Goal: Information Seeking & Learning: Learn about a topic

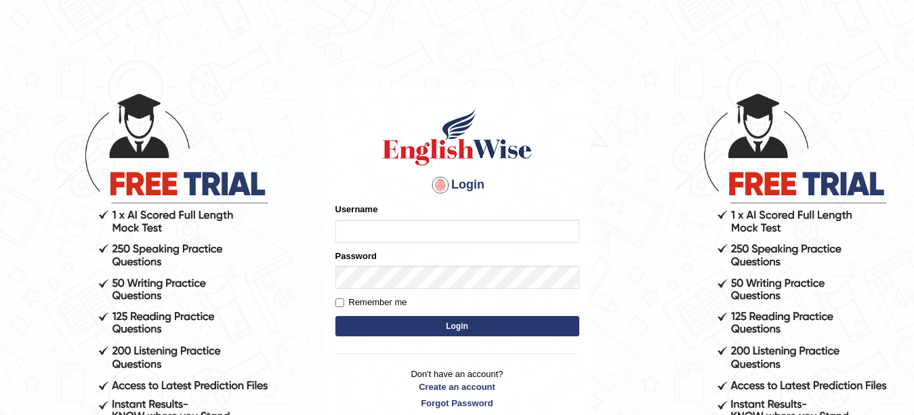
type input "Farzana12"
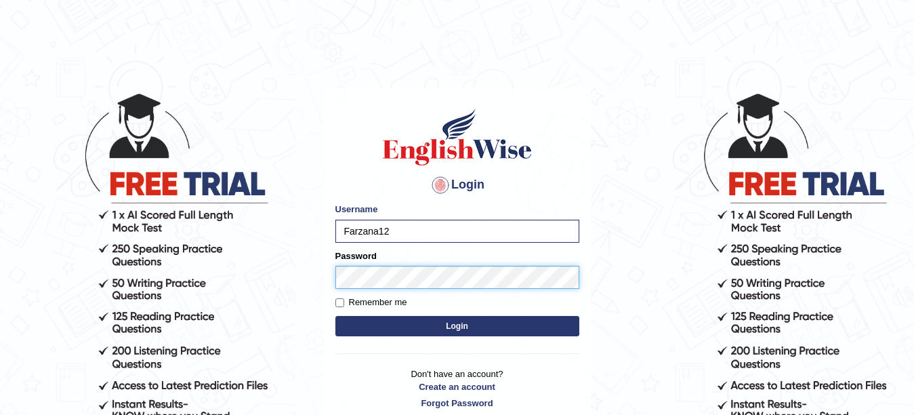
click at [335, 316] on button "Login" at bounding box center [457, 326] width 244 height 20
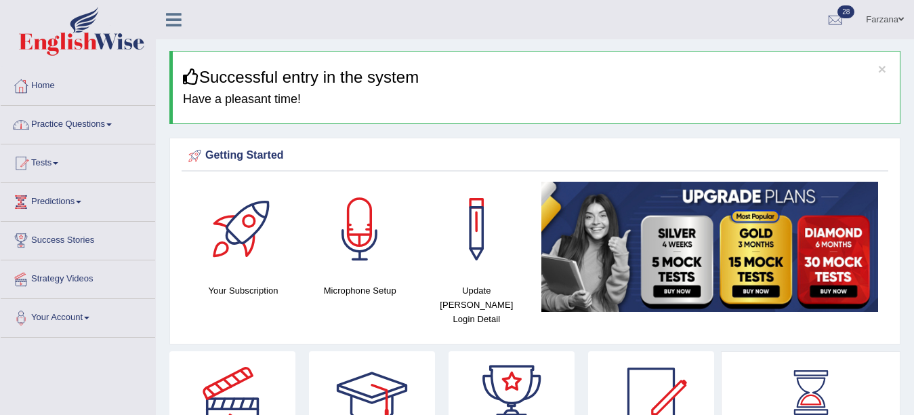
click at [64, 125] on link "Practice Questions" at bounding box center [78, 123] width 155 height 34
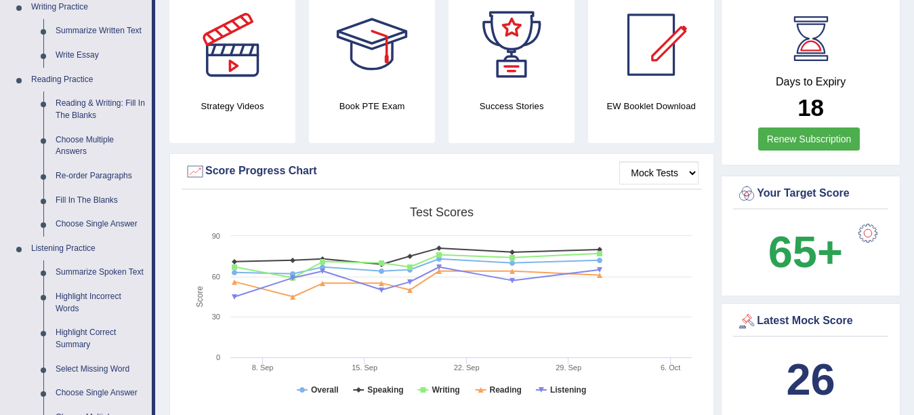
scroll to position [352, 0]
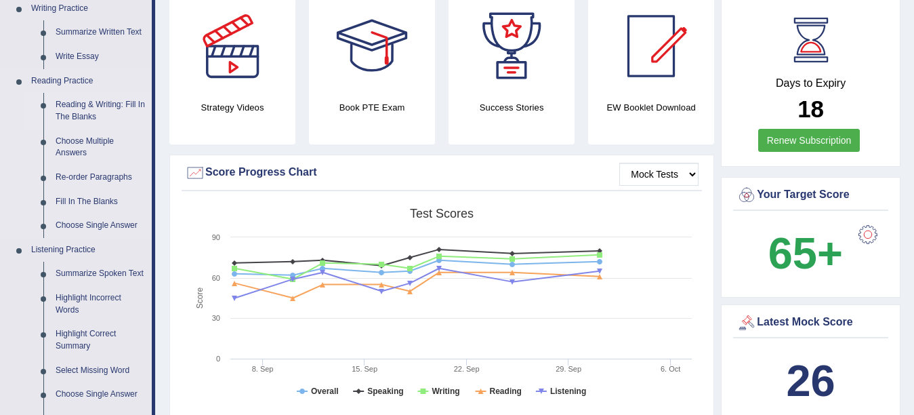
click at [69, 104] on link "Reading & Writing: Fill In The Blanks" at bounding box center [100, 111] width 102 height 36
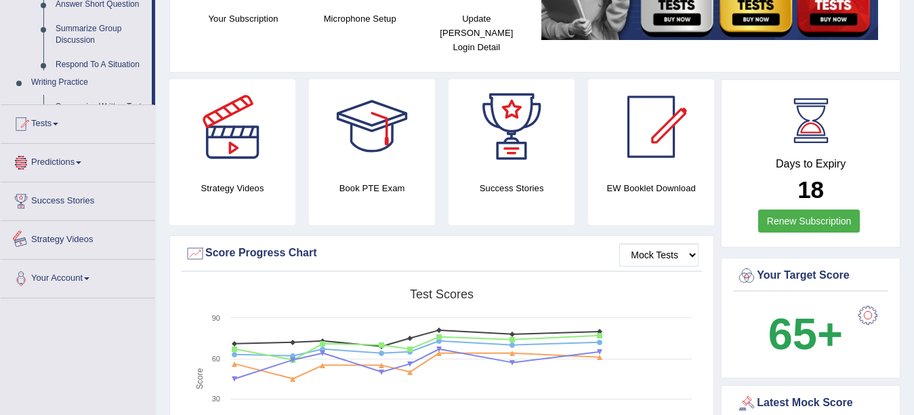
scroll to position [395, 0]
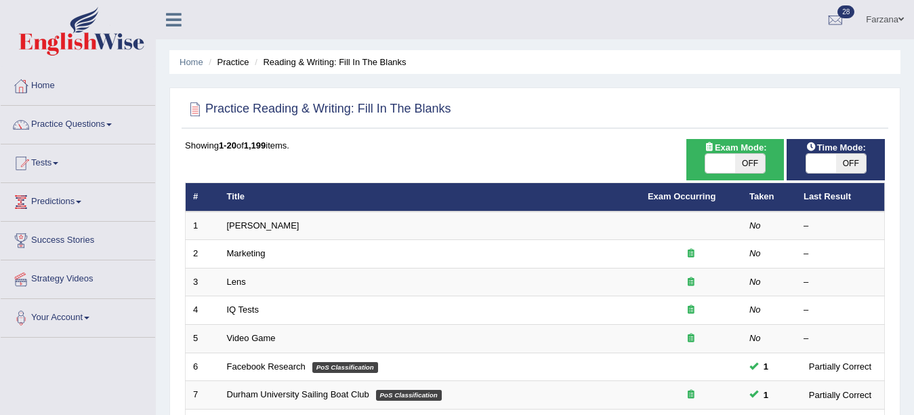
click at [844, 160] on span "OFF" at bounding box center [851, 163] width 30 height 19
checkbox input "true"
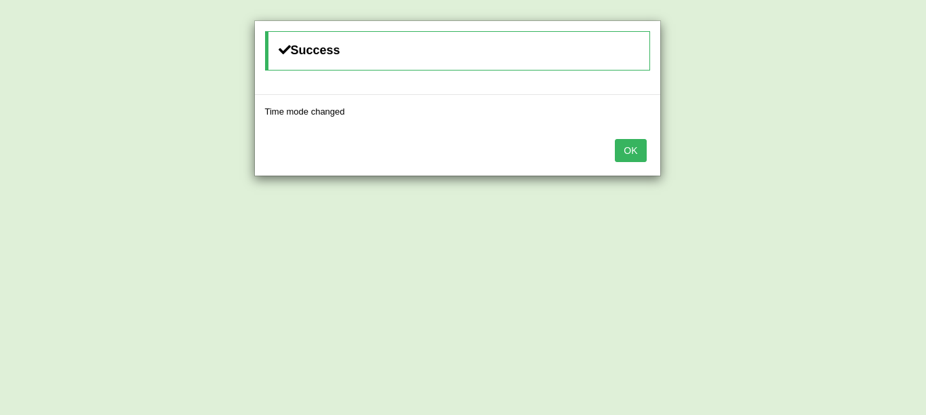
click at [631, 148] on button "OK" at bounding box center [630, 150] width 31 height 23
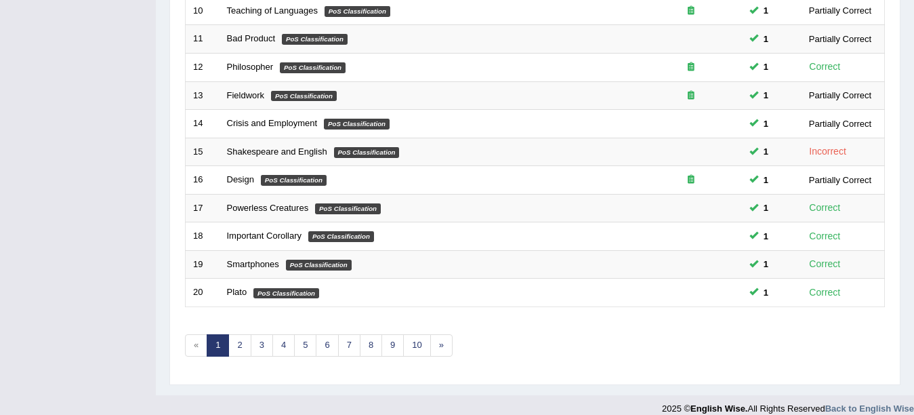
scroll to position [483, 0]
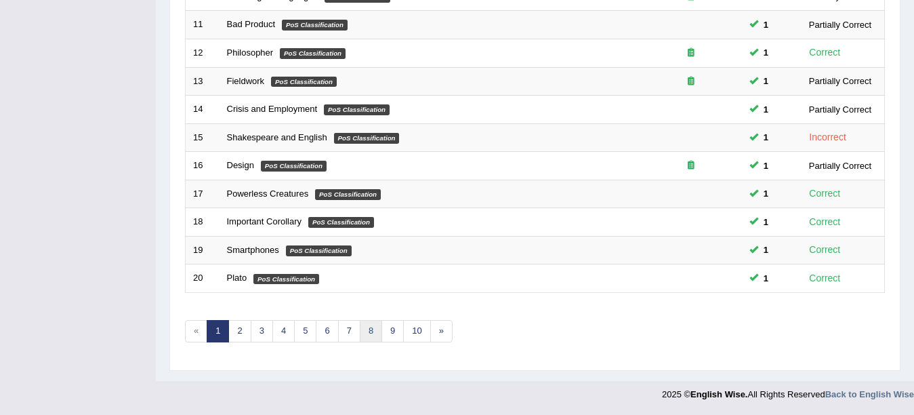
click at [364, 331] on link "8" at bounding box center [371, 331] width 22 height 22
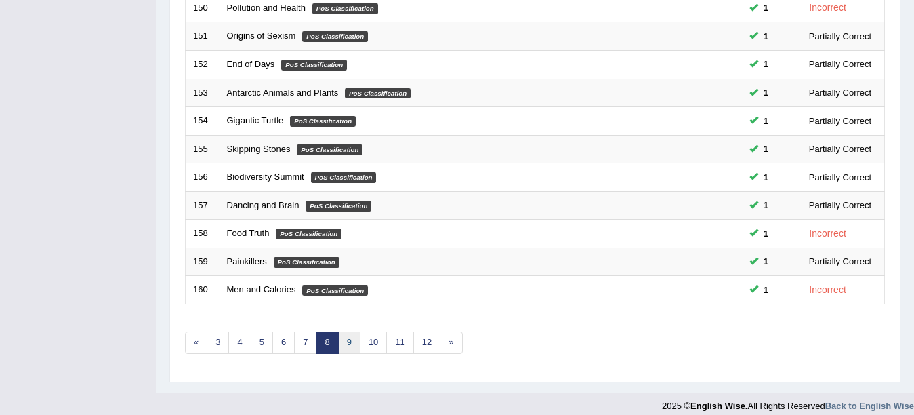
click at [349, 340] on link "9" at bounding box center [349, 342] width 22 height 22
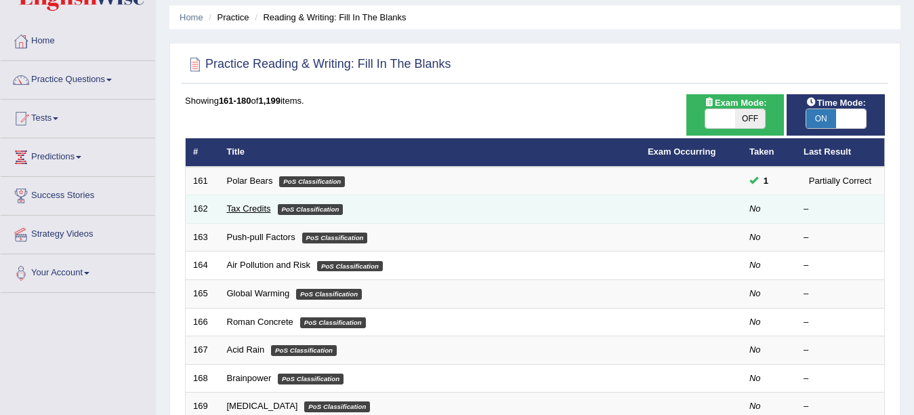
click at [246, 205] on link "Tax Credits" at bounding box center [249, 208] width 44 height 10
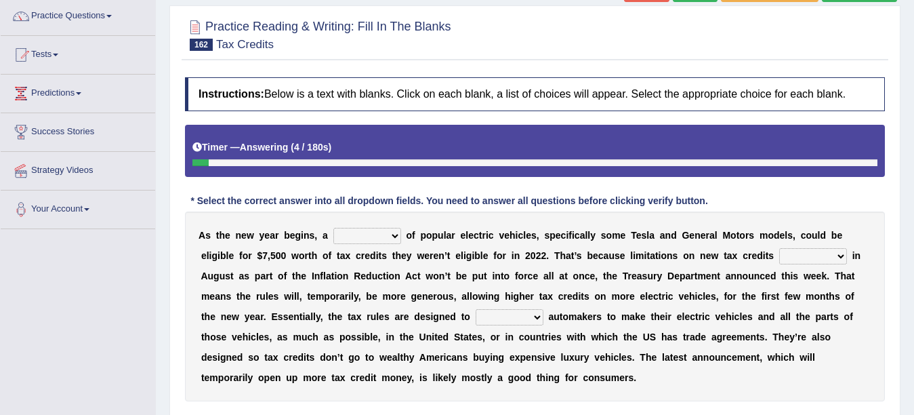
scroll to position [136, 0]
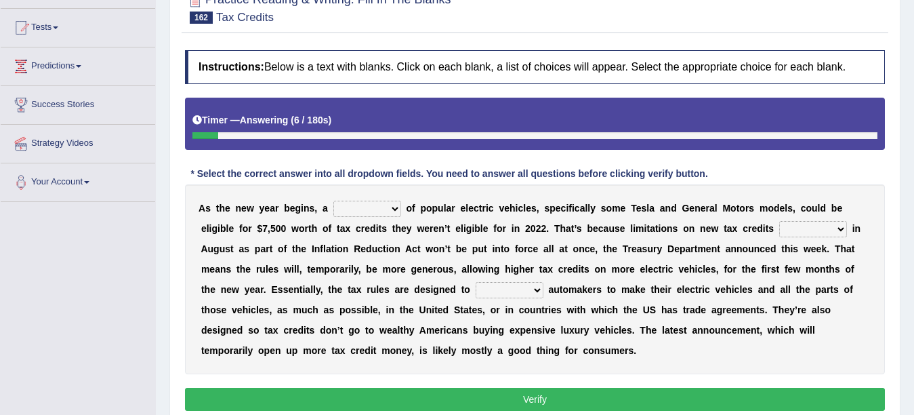
click at [365, 210] on select "population category figure number" at bounding box center [367, 209] width 68 height 16
select select "number"
click at [333, 201] on select "population category figure number" at bounding box center [367, 209] width 68 height 16
click at [621, 182] on div "Instructions: Below is a text with blanks. Click on each blank, a list of choic…" at bounding box center [535, 232] width 707 height 378
click at [800, 221] on select "abstracted attracted redacted enacted" at bounding box center [813, 229] width 68 height 16
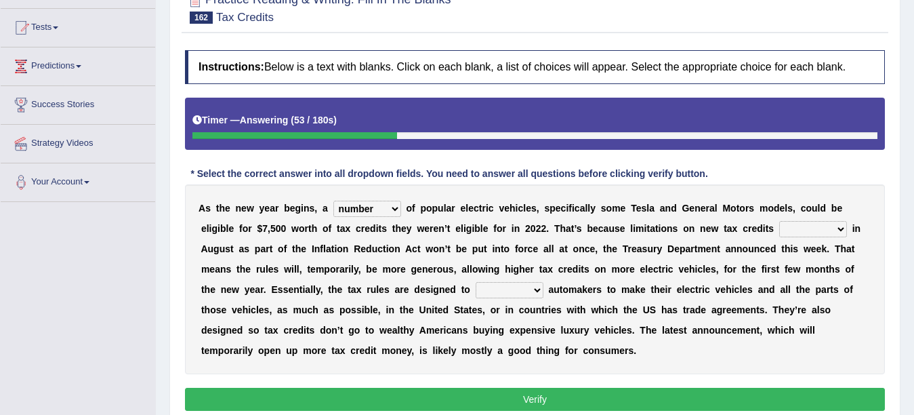
click at [800, 233] on select "abstracted attracted redacted enacted" at bounding box center [813, 229] width 68 height 16
select select "enacted"
click at [779, 221] on select "abstracted attracted redacted enacted" at bounding box center [813, 229] width 68 height 16
click at [501, 288] on select "incentivize restrain intimidate civilize" at bounding box center [510, 290] width 68 height 16
click at [476, 282] on select "incentivize restrain intimidate civilize" at bounding box center [510, 290] width 68 height 16
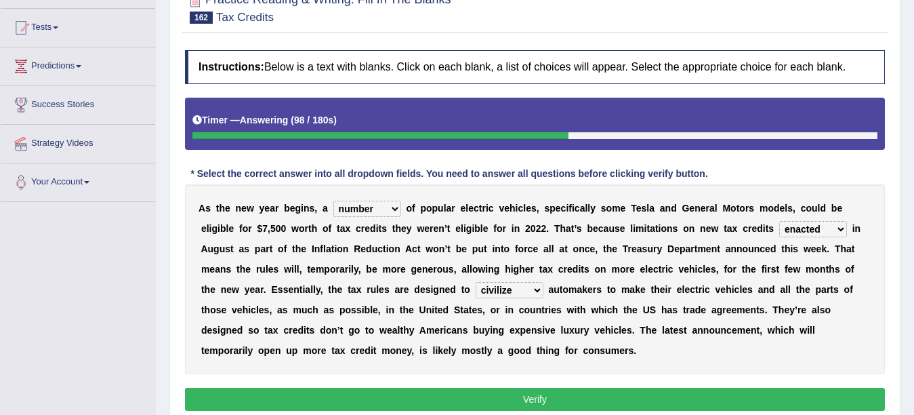
click at [516, 293] on select "incentivize restrain intimidate civilize" at bounding box center [510, 290] width 68 height 16
click at [510, 284] on select "incentivize restrain intimidate civilize" at bounding box center [510, 290] width 68 height 16
select select "restrain"
click at [476, 282] on select "incentivize restrain intimidate civilize" at bounding box center [510, 290] width 68 height 16
click at [505, 291] on select "incentivize restrain intimidate civilize" at bounding box center [510, 290] width 68 height 16
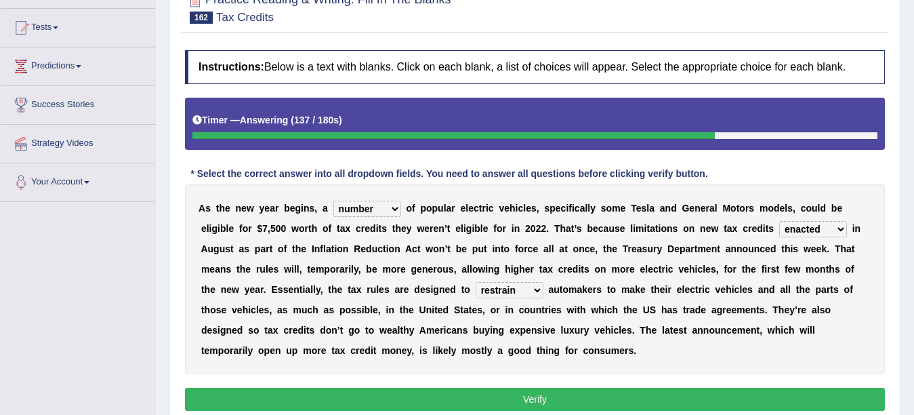
click at [510, 252] on b at bounding box center [512, 248] width 5 height 11
click at [304, 388] on button "Verify" at bounding box center [535, 399] width 700 height 23
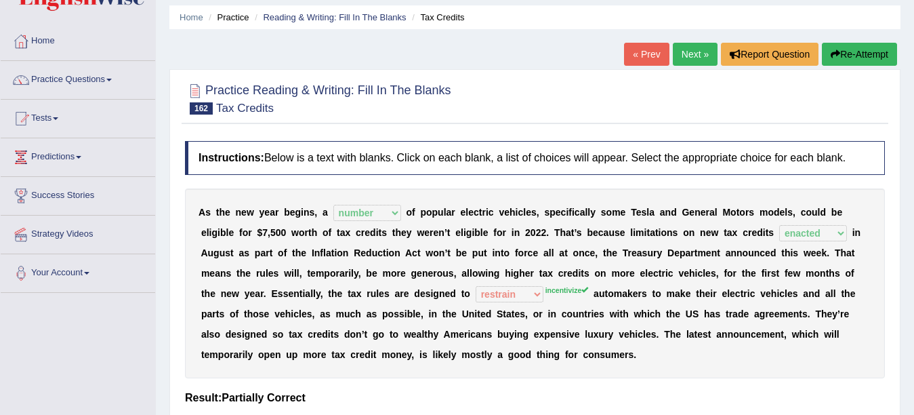
scroll to position [0, 0]
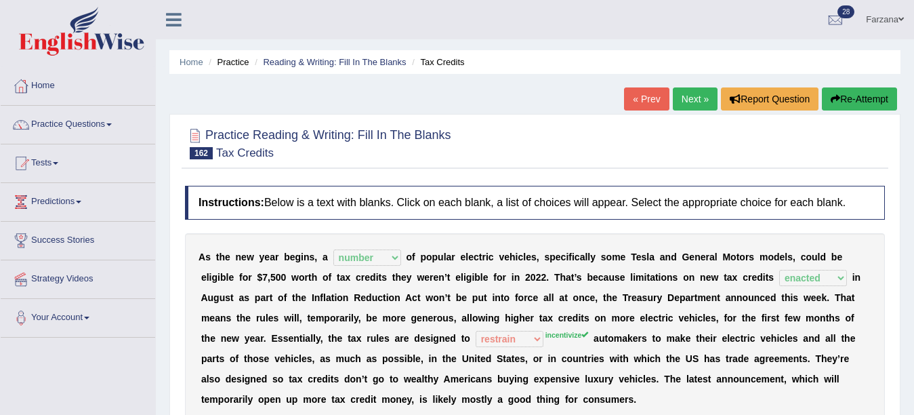
click at [684, 101] on link "Next »" at bounding box center [695, 98] width 45 height 23
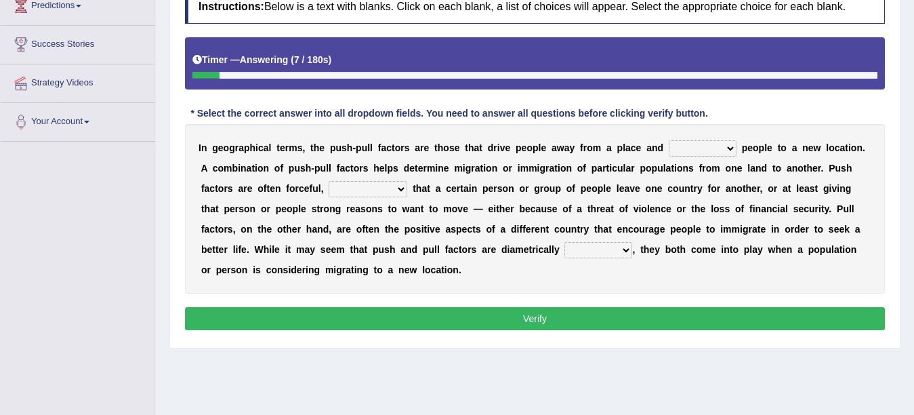
click at [692, 148] on select "withdraw tantalize appeal draw" at bounding box center [703, 148] width 68 height 16
click at [669, 140] on select "withdraw tantalize appeal draw" at bounding box center [703, 148] width 68 height 16
click at [701, 150] on select "withdraw tantalize appeal draw" at bounding box center [703, 148] width 68 height 16
select select "appeal"
click at [669, 140] on select "withdraw tantalize appeal draw" at bounding box center [703, 148] width 68 height 16
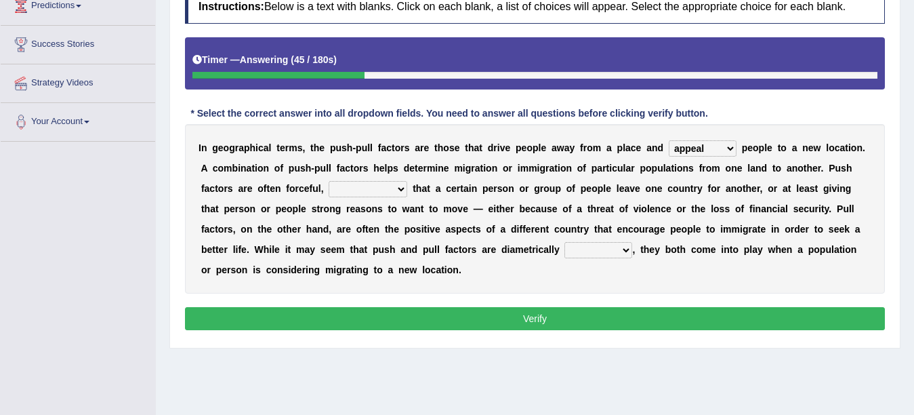
click at [371, 190] on select "demanding resigning contending commending" at bounding box center [368, 189] width 79 height 16
select select "demanding"
click at [329, 181] on select "demanding resigning contending commending" at bounding box center [368, 189] width 79 height 16
click at [583, 255] on select "attracted reviewed opposed struggled" at bounding box center [599, 250] width 68 height 16
select select "opposed"
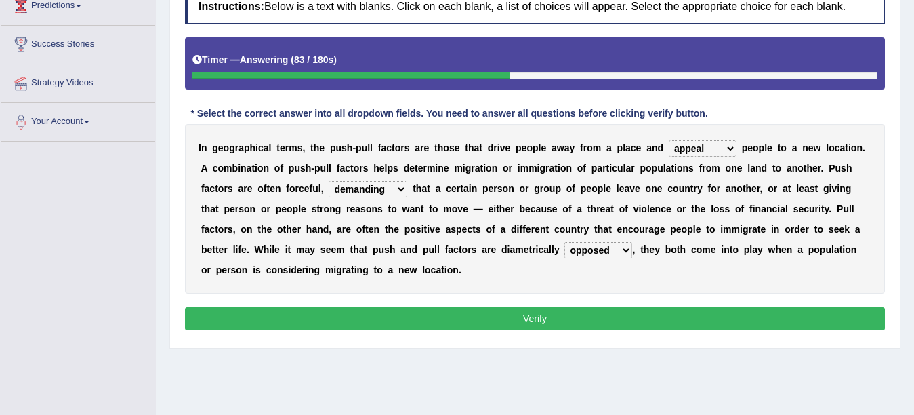
click at [565, 242] on select "attracted reviewed opposed struggled" at bounding box center [599, 250] width 68 height 16
click at [378, 192] on select "demanding resigning contending commending" at bounding box center [368, 189] width 79 height 16
click at [375, 194] on select "demanding resigning contending commending" at bounding box center [368, 189] width 79 height 16
click at [479, 318] on button "Verify" at bounding box center [535, 318] width 700 height 23
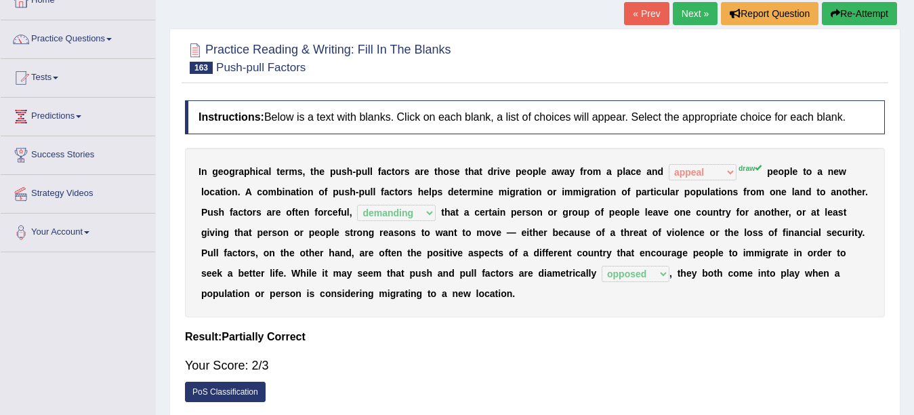
scroll to position [60, 0]
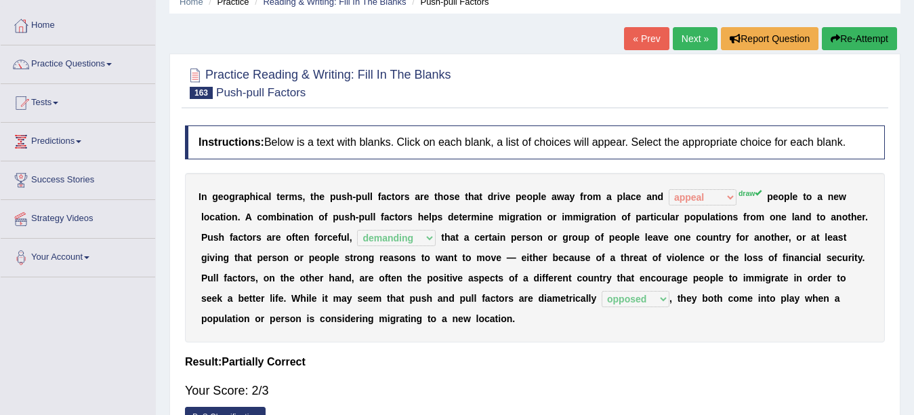
click at [693, 43] on link "Next »" at bounding box center [695, 38] width 45 height 23
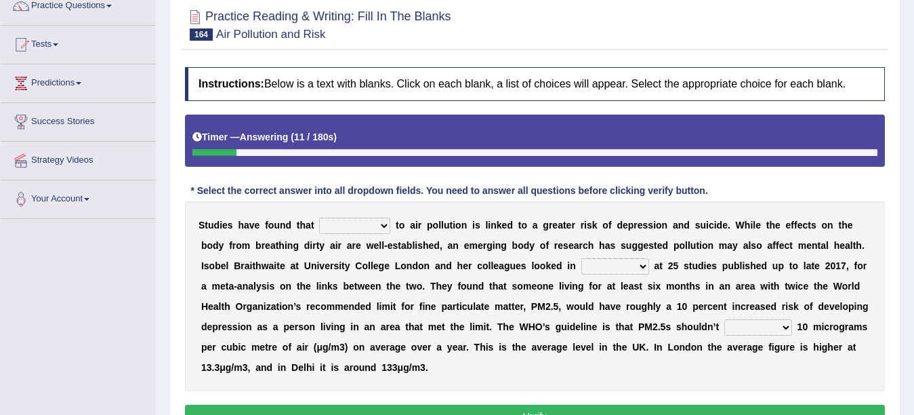
click at [383, 220] on select "exposure enclosure foreclosure composure" at bounding box center [354, 226] width 71 height 16
select select "exposure"
click at [319, 218] on select "exposure enclosure foreclosure composure" at bounding box center [354, 226] width 71 height 16
click at [590, 262] on select "favor charge support detail" at bounding box center [615, 266] width 68 height 16
select select "detail"
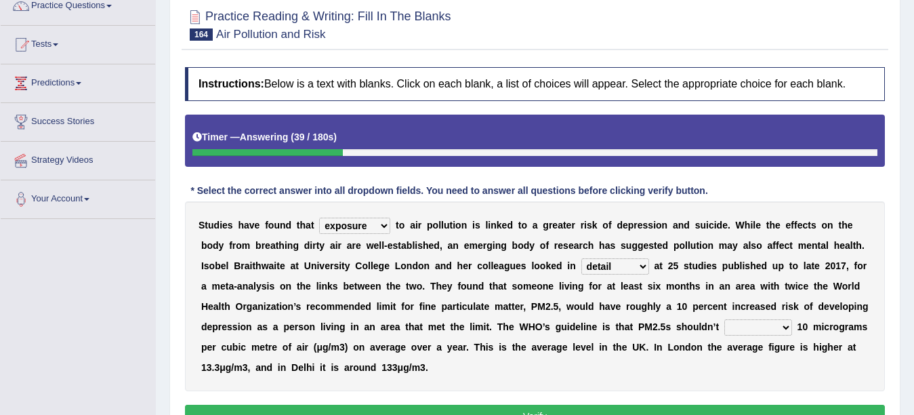
click at [581, 258] on select "favor charge support detail" at bounding box center [615, 266] width 68 height 16
click at [771, 323] on select "exceed proceed succeed impede" at bounding box center [758, 327] width 68 height 16
select select "proceed"
click at [724, 319] on select "exceed proceed succeed impede" at bounding box center [758, 327] width 68 height 16
click at [579, 411] on button "Verify" at bounding box center [535, 416] width 700 height 23
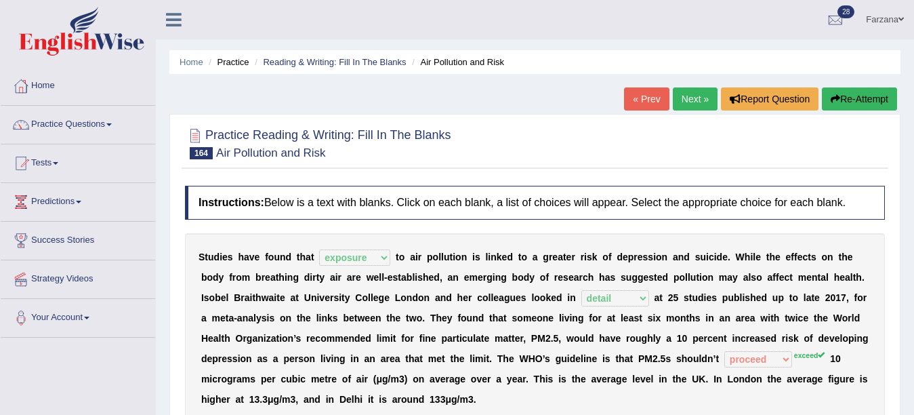
click at [897, 172] on div "Practice Reading & Writing: Fill In The Blanks 164 Air Pollution and Risk Instr…" at bounding box center [534, 321] width 731 height 415
click at [677, 98] on link "Next »" at bounding box center [695, 98] width 45 height 23
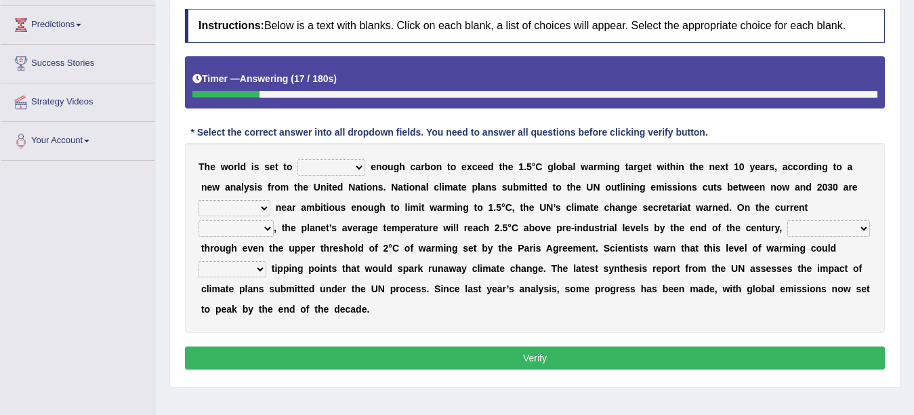
scroll to position [190, 0]
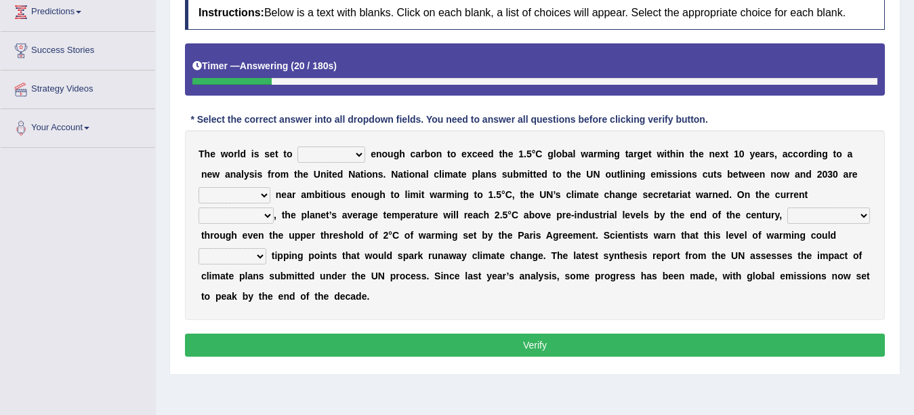
click at [313, 152] on select "summit emit admit commit" at bounding box center [332, 154] width 68 height 16
click at [298, 146] on select "summit emit admit commit" at bounding box center [332, 154] width 68 height 16
click at [310, 144] on div "T h e w o r l d i s s e t t o summit emit admit commit e n o u g h c a r b o n …" at bounding box center [535, 225] width 700 height 190
click at [312, 152] on select "summit emit admit commit" at bounding box center [332, 154] width 68 height 16
select select "summit"
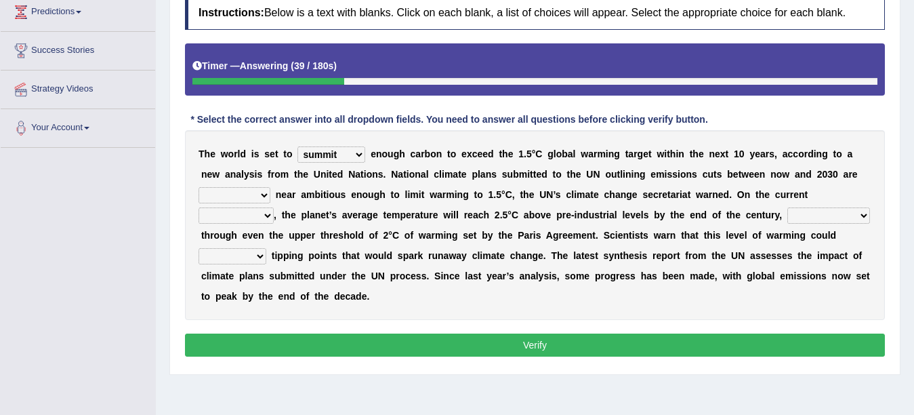
click at [298, 146] on select "summit emit admit commit" at bounding box center [332, 154] width 68 height 16
click at [248, 186] on div "T h e w o r l d i s s e t t o summit emit admit commit e n o u g h c a r b o n …" at bounding box center [535, 225] width 700 height 190
click at [243, 194] on select "elsewhere anywhere everywhere nowhere" at bounding box center [235, 195] width 72 height 16
select select "nowhere"
click at [199, 187] on select "elsewhere anywhere everywhere nowhere" at bounding box center [235, 195] width 72 height 16
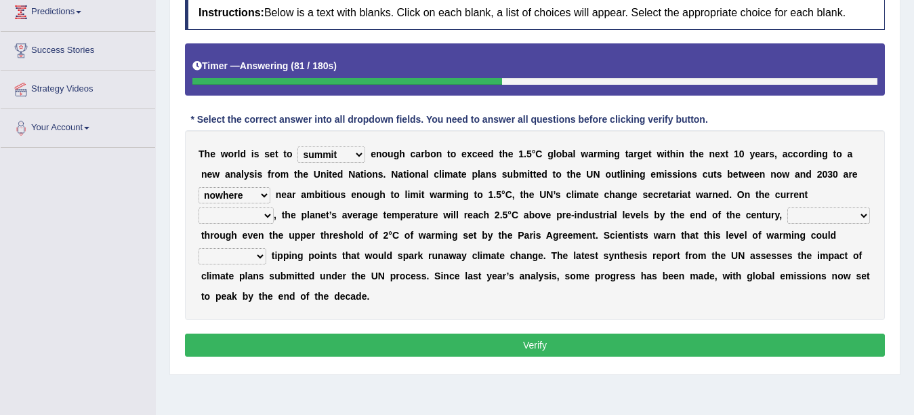
click at [249, 215] on select "introductory intimidatory trajectory articulatory" at bounding box center [236, 215] width 75 height 16
select select "introductory"
click at [199, 207] on select "introductory intimidatory trajectory articulatory" at bounding box center [236, 215] width 75 height 16
click at [787, 224] on select "broadcasting blasting nominating differentiating" at bounding box center [828, 215] width 83 height 16
select select "broadcasting"
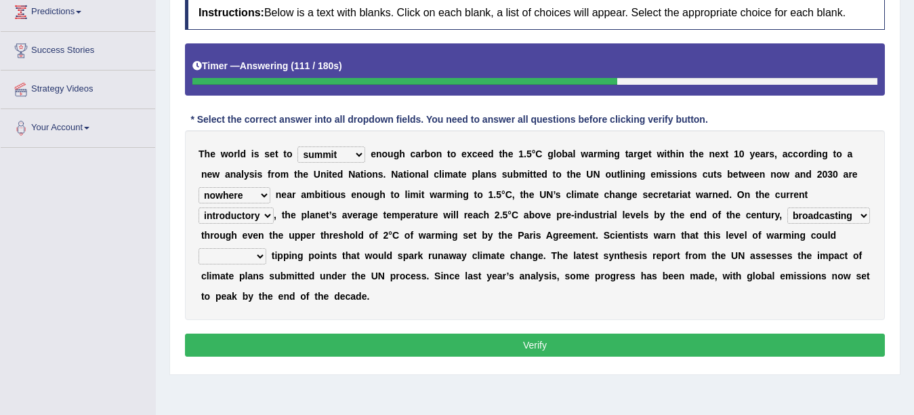
click at [787, 224] on select "broadcasting blasting nominating differentiating" at bounding box center [828, 215] width 83 height 16
click at [266, 258] on select "elate trigger oversize downsize" at bounding box center [233, 256] width 68 height 16
select select "trigger"
click at [266, 248] on select "elate trigger oversize downsize" at bounding box center [233, 256] width 68 height 16
click at [293, 346] on button "Verify" at bounding box center [535, 344] width 700 height 23
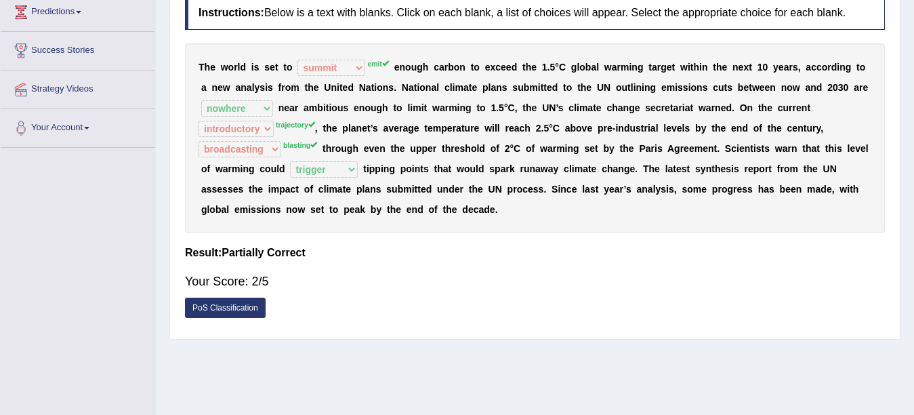
click at [240, 117] on div "T h e w o r l d i s s e t t o summit emit admit commit emit e n o u g h c a r b…" at bounding box center [535, 138] width 700 height 190
click at [240, 116] on div "T h e w o r l d i s s e t t o summit emit admit commit emit e n o u g h c a r b…" at bounding box center [535, 138] width 700 height 190
click at [274, 139] on div "T h e w o r l d i s s e t t o summit emit admit commit emit e n o u g h c a r b…" at bounding box center [535, 138] width 700 height 190
click at [230, 128] on select "introductory intimidatory trajectory articulatory" at bounding box center [236, 129] width 75 height 16
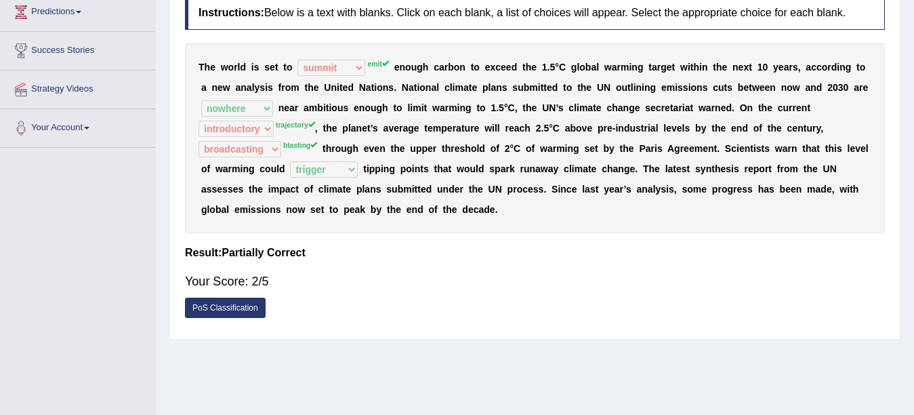
click at [230, 128] on select "introductory intimidatory trajectory articulatory" at bounding box center [236, 129] width 75 height 16
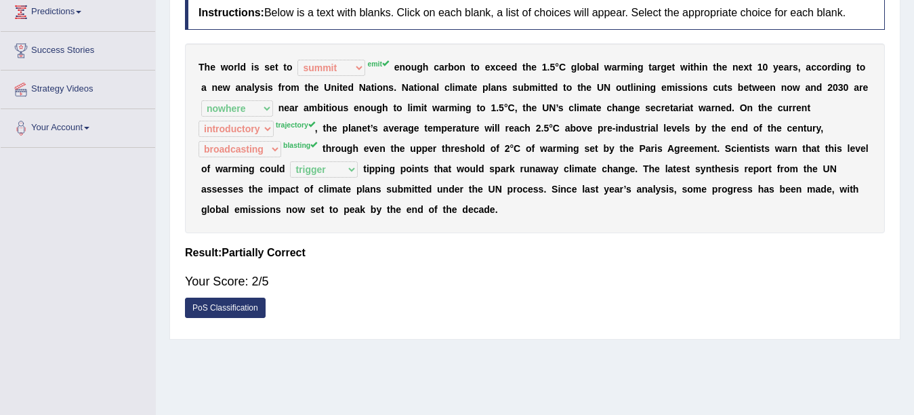
click at [230, 128] on select "introductory intimidatory trajectory articulatory" at bounding box center [236, 129] width 75 height 16
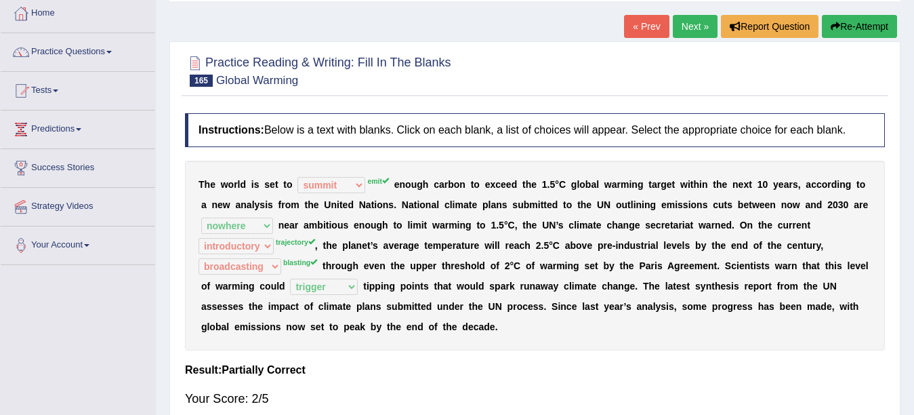
scroll to position [68, 0]
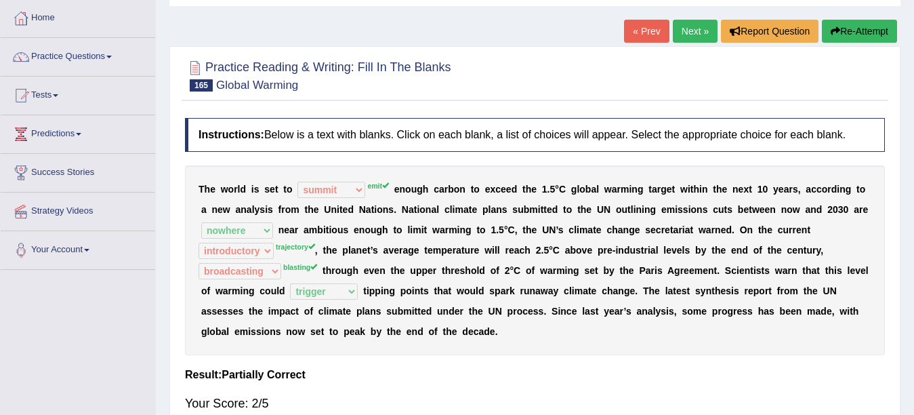
click at [679, 39] on link "Next »" at bounding box center [695, 31] width 45 height 23
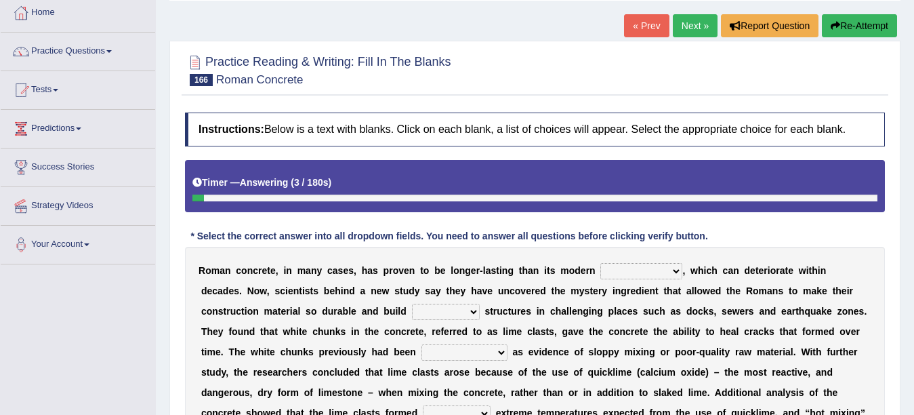
scroll to position [81, 0]
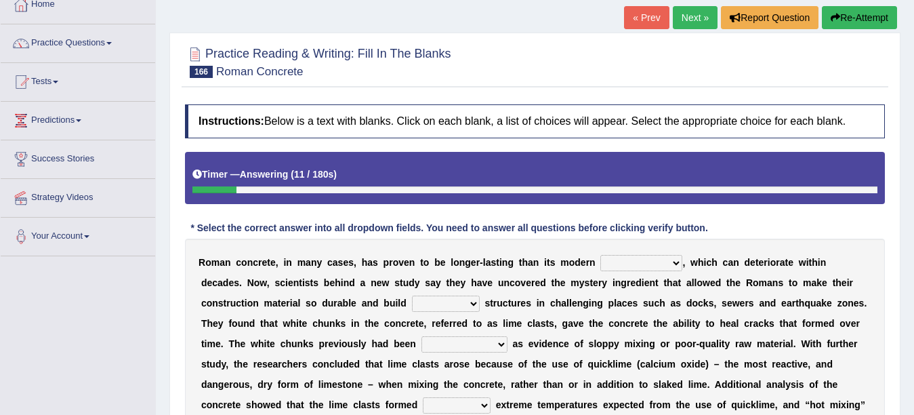
click at [678, 129] on h4 "Instructions: Below is a text with blanks. Click on each blank, a list of choic…" at bounding box center [535, 121] width 700 height 34
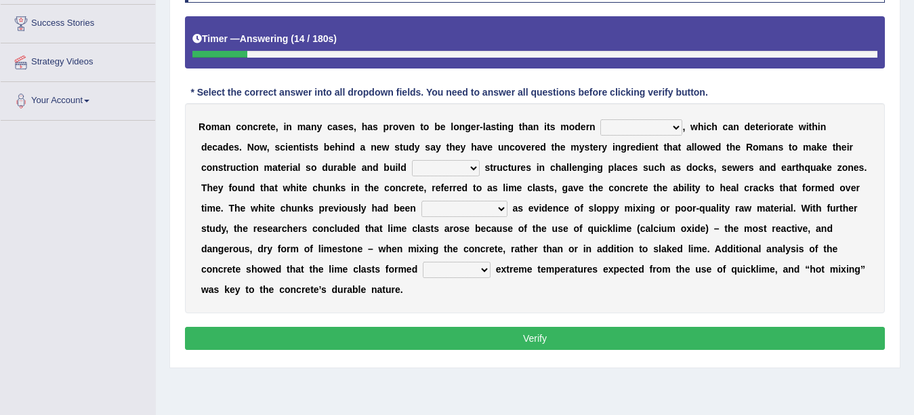
scroll to position [244, 0]
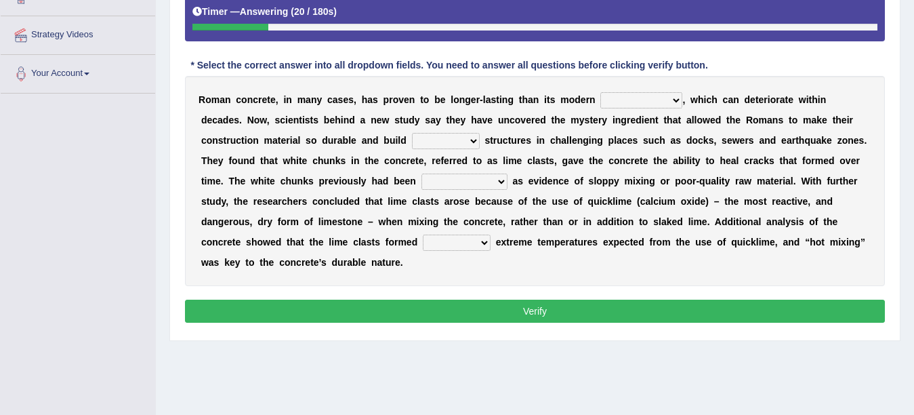
click at [638, 98] on select "flocculent equivalent ambivalent rambunctious" at bounding box center [641, 100] width 82 height 16
click at [623, 106] on select "flocculent equivalent ambivalent rambunctious" at bounding box center [641, 100] width 82 height 16
click at [633, 100] on select "flocculent equivalent ambivalent rambunctious" at bounding box center [641, 100] width 82 height 16
click at [621, 100] on select "flocculent equivalent ambivalent rambunctious" at bounding box center [641, 100] width 82 height 16
select select "equivalent"
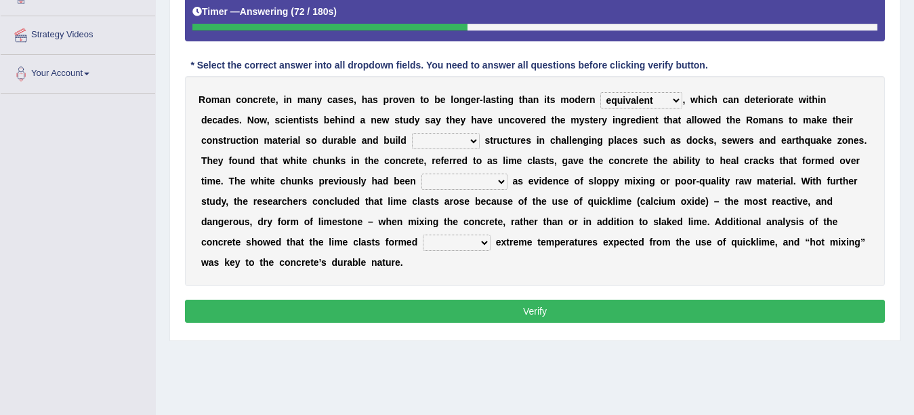
click at [600, 92] on select "flocculent equivalent ambivalent rambunctious" at bounding box center [641, 100] width 82 height 16
click at [628, 98] on select "flocculent equivalent ambivalent rambunctious" at bounding box center [641, 100] width 82 height 16
click at [578, 148] on div "R o m a n c o n c r e t e , i n m a n y c a s e s , h a s p r o v e n t o b e l…" at bounding box center [535, 181] width 700 height 210
click at [441, 140] on select "amplified evasive elaborate equivocal" at bounding box center [446, 141] width 68 height 16
select select "equivocal"
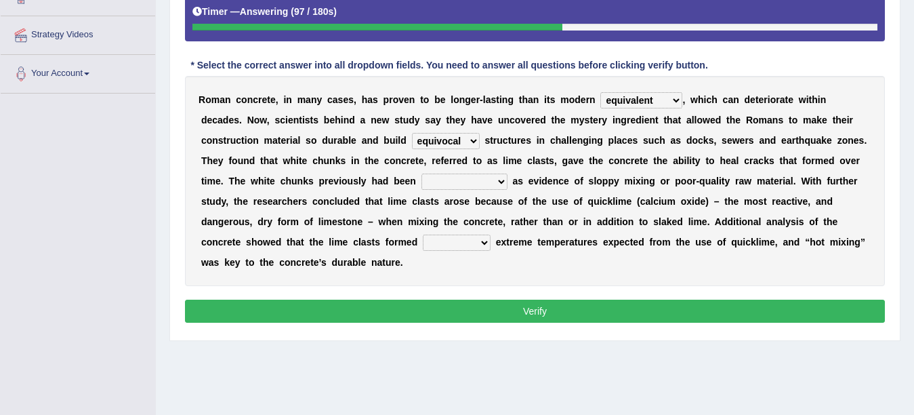
click at [412, 133] on select "amplified evasive elaborate equivocal" at bounding box center [446, 141] width 68 height 16
click at [470, 182] on select "overlooked overdeveloped oversaw overrefined" at bounding box center [465, 181] width 86 height 16
select select "overdeveloped"
click at [422, 173] on select "overlooked overdeveloped oversaw overrefined" at bounding box center [465, 181] width 86 height 16
click at [462, 243] on select "in within off at" at bounding box center [457, 242] width 68 height 16
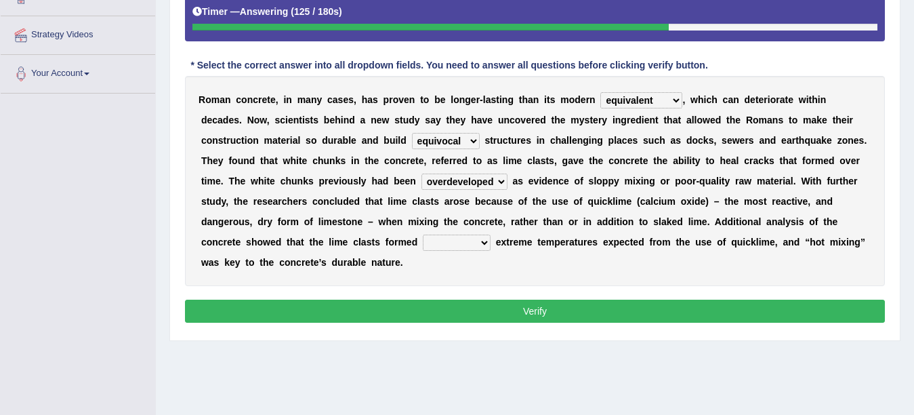
select select "in"
click at [423, 234] on select "in within off at" at bounding box center [457, 242] width 68 height 16
click at [409, 311] on button "Verify" at bounding box center [535, 311] width 700 height 23
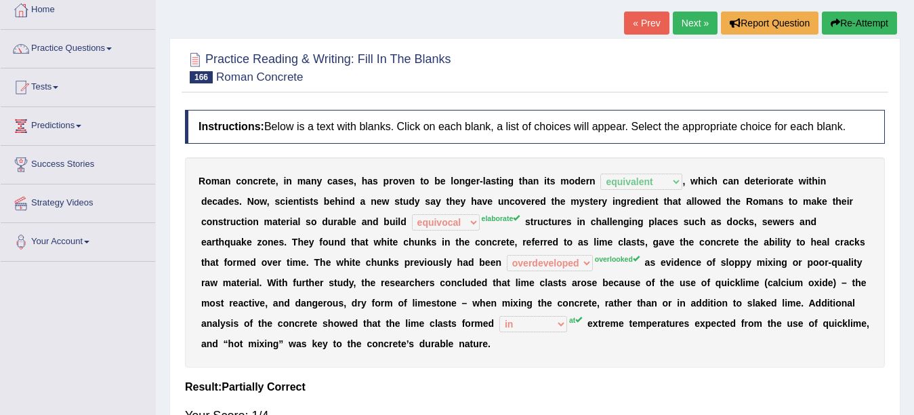
scroll to position [54, 0]
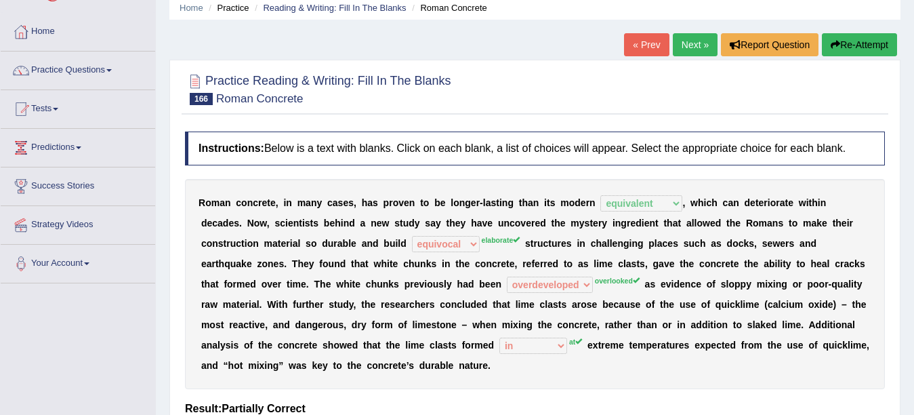
click at [691, 43] on link "Next »" at bounding box center [695, 44] width 45 height 23
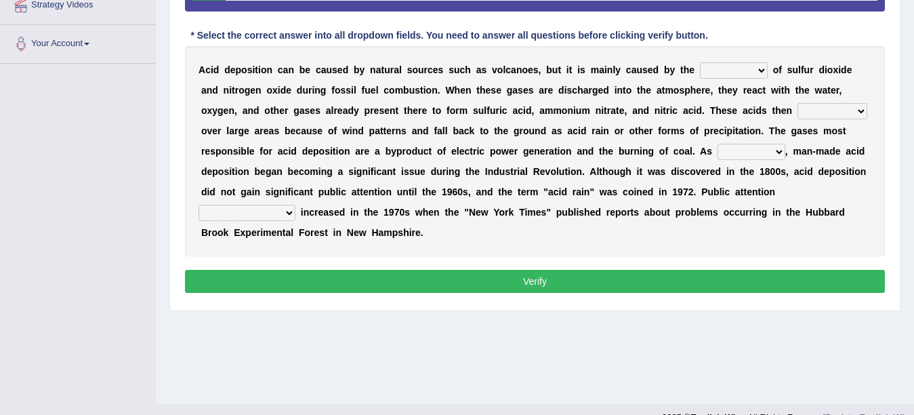
click at [736, 68] on select "release lease tease cease" at bounding box center [734, 70] width 68 height 16
select select "release"
click at [700, 62] on select "release lease tease cease" at bounding box center [734, 70] width 68 height 16
click at [812, 112] on select "dispose disapprove disperse disposition" at bounding box center [833, 111] width 70 height 16
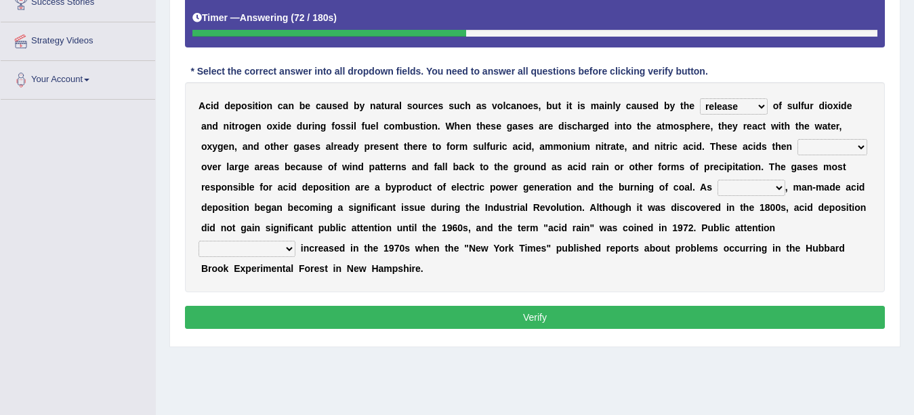
scroll to position [189, 0]
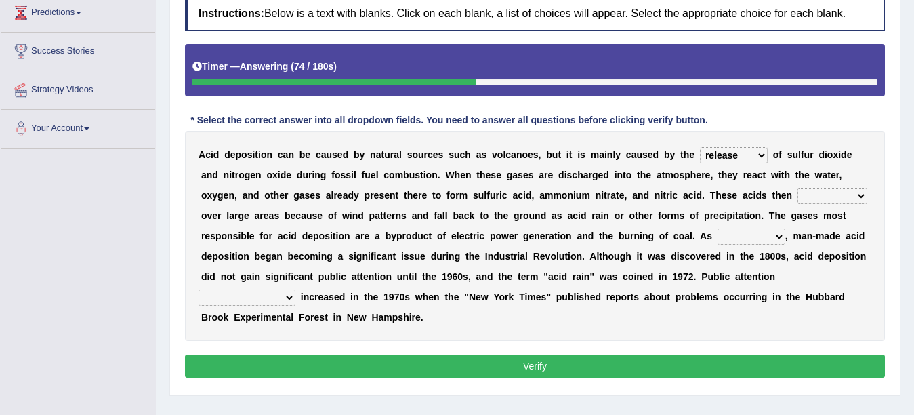
click at [822, 197] on select "dispose disapprove disperse disposition" at bounding box center [833, 196] width 70 height 16
select select "disperse"
click at [798, 188] on select "dispose disapprove disperse disposition" at bounding box center [833, 196] width 70 height 16
click at [757, 237] on select "saying part evidence such" at bounding box center [752, 236] width 68 height 16
select select "evidence"
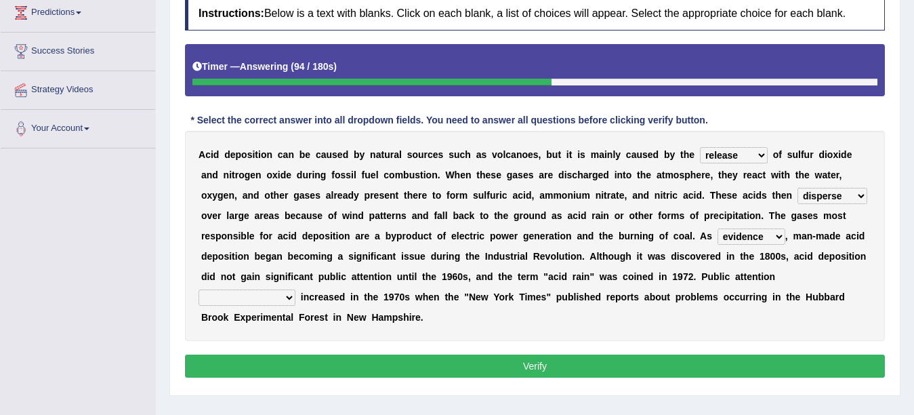
click at [718, 228] on select "saying part evidence such" at bounding box center [752, 236] width 68 height 16
click at [264, 297] on select "inadvertently geometrically comprehensively further" at bounding box center [247, 297] width 97 height 16
select select "further"
click at [199, 289] on select "inadvertently geometrically comprehensively further" at bounding box center [247, 297] width 97 height 16
click at [241, 354] on button "Verify" at bounding box center [535, 365] width 700 height 23
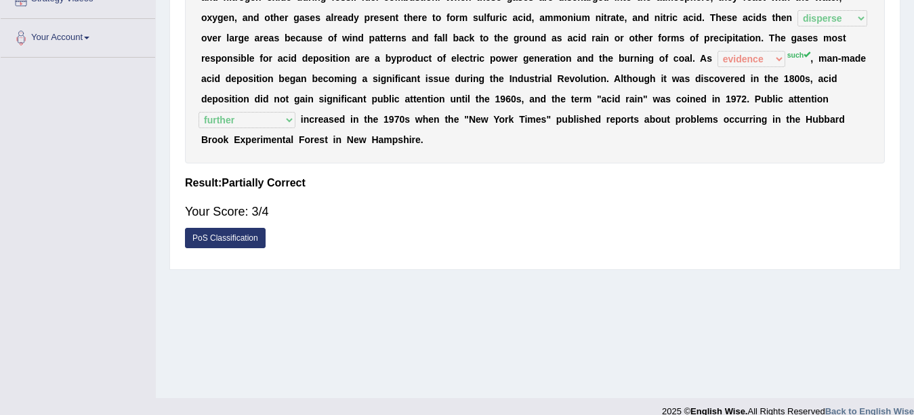
scroll to position [297, 0]
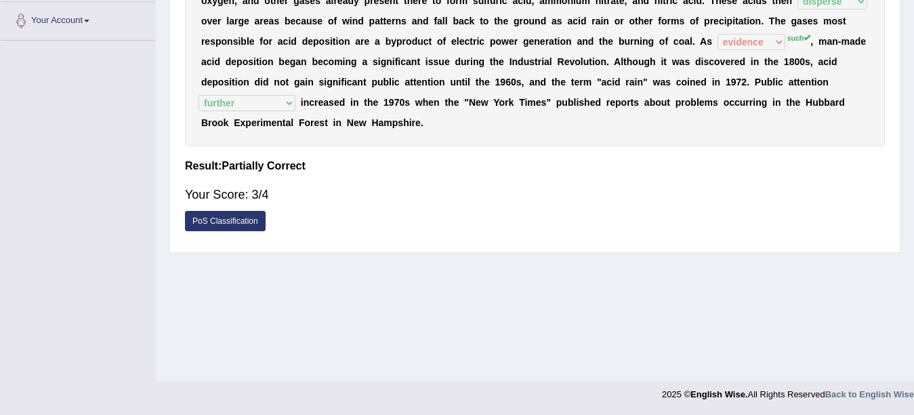
click at [488, 379] on div "Home Practice Reading & Writing: Fill In The Blanks Acid Rain « Prev Next » Rep…" at bounding box center [535, 42] width 758 height 678
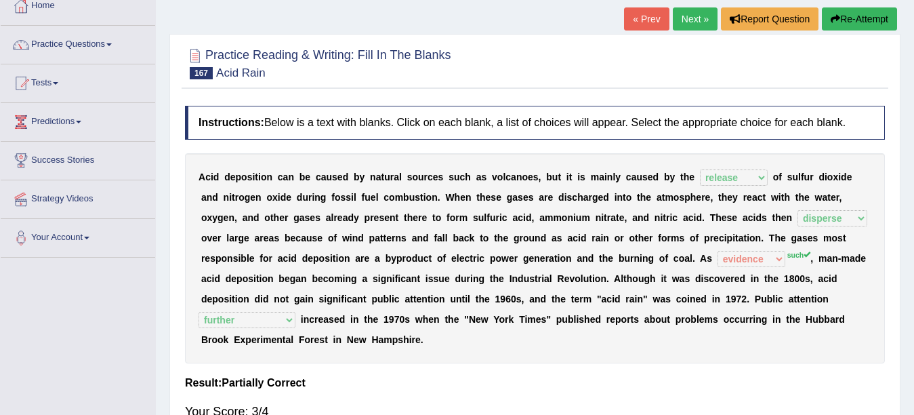
scroll to position [53, 0]
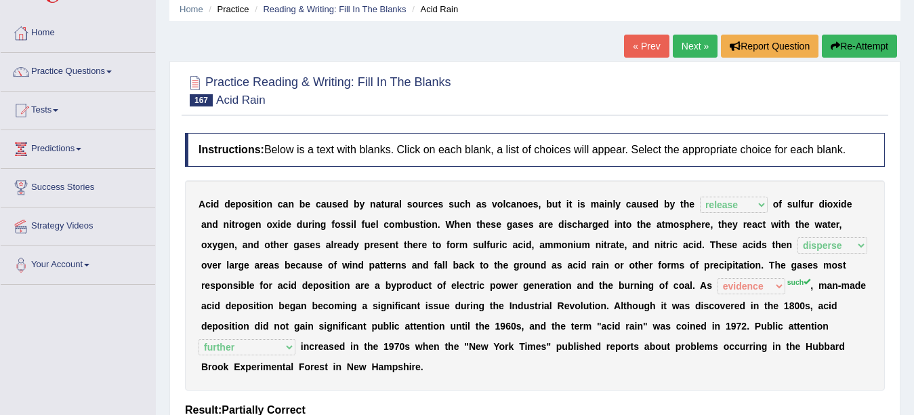
click at [673, 46] on link "Next »" at bounding box center [695, 46] width 45 height 23
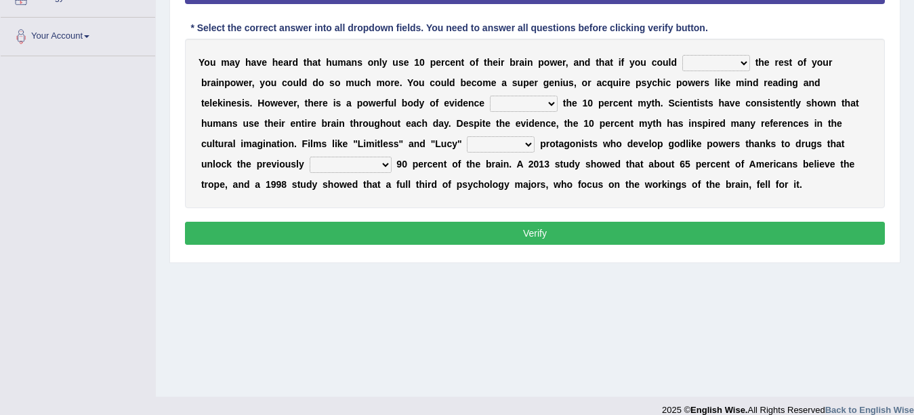
click at [707, 69] on select "unnerve unleash underlie uncover" at bounding box center [716, 63] width 68 height 16
select select "unleash"
click at [912, 178] on div "Home Practice Reading & Writing: Fill In The Blanks Brainpower « Prev Next » Re…" at bounding box center [535, 58] width 758 height 678
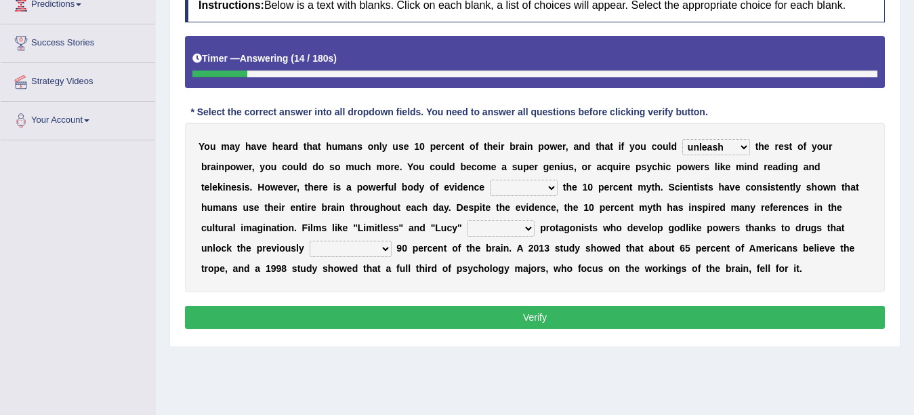
scroll to position [182, 0]
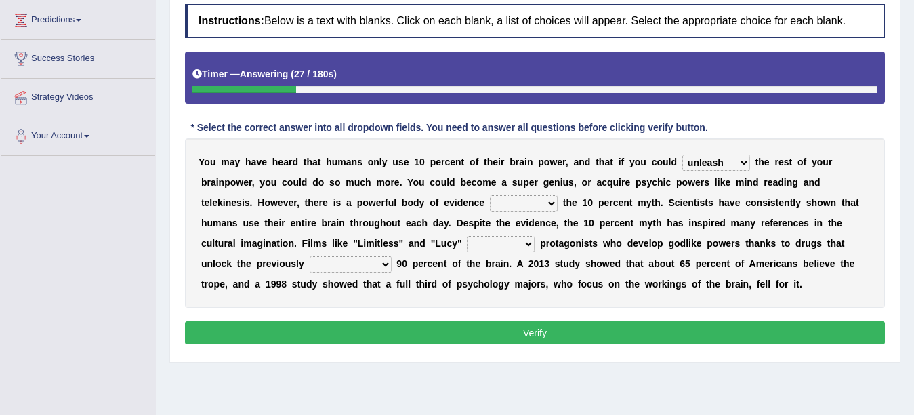
click at [731, 163] on select "unnerve unleash underlie uncover" at bounding box center [716, 163] width 68 height 16
click at [726, 161] on select "unnerve unleash underlie uncover" at bounding box center [716, 163] width 68 height 16
click at [682, 155] on select "unnerve unleash underlie uncover" at bounding box center [716, 163] width 68 height 16
click at [514, 199] on select "debunking diluting colliding swerving" at bounding box center [524, 203] width 68 height 16
select select "colliding"
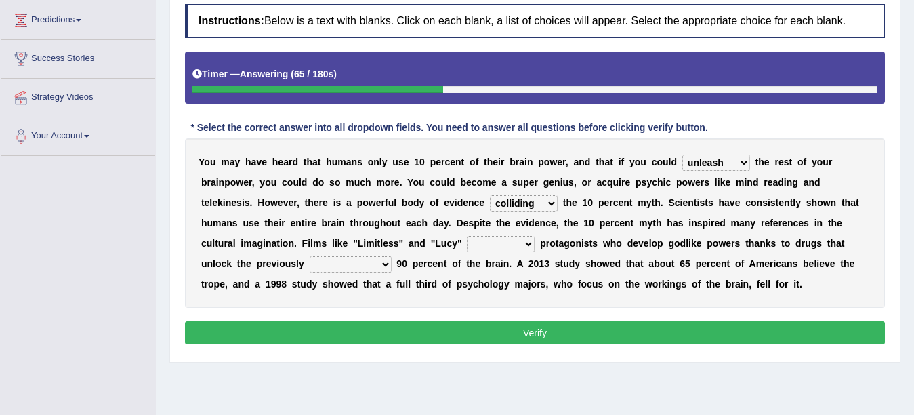
click at [490, 195] on select "debunking diluting colliding swerving" at bounding box center [524, 203] width 68 height 16
click at [516, 244] on select "convict depict constrict restrict" at bounding box center [501, 244] width 68 height 16
select select "depict"
click at [467, 236] on select "convict depict constrict restrict" at bounding box center [501, 244] width 68 height 16
click at [513, 241] on select "convict depict constrict restrict" at bounding box center [501, 244] width 68 height 16
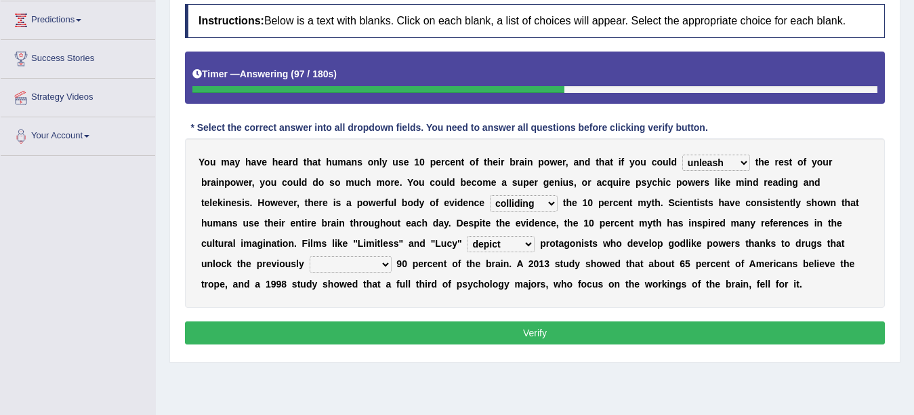
click at [508, 241] on select "convict depict constrict restrict" at bounding box center [501, 244] width 68 height 16
click at [340, 264] on select "inaccessible insusceptible insupportable interpersonal" at bounding box center [351, 264] width 82 height 16
select select "inaccessible"
click at [310, 256] on select "inaccessible insusceptible insupportable interpersonal" at bounding box center [351, 264] width 82 height 16
click at [377, 271] on select "inaccessible insusceptible insupportable interpersonal" at bounding box center [351, 264] width 82 height 16
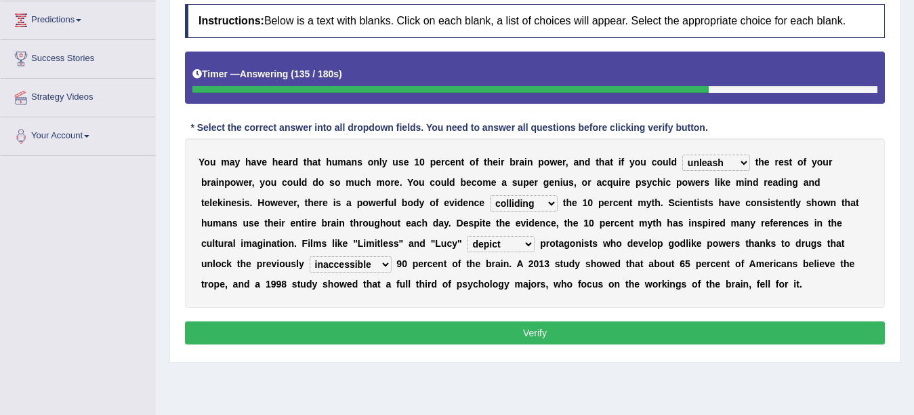
click at [449, 337] on button "Verify" at bounding box center [535, 332] width 700 height 23
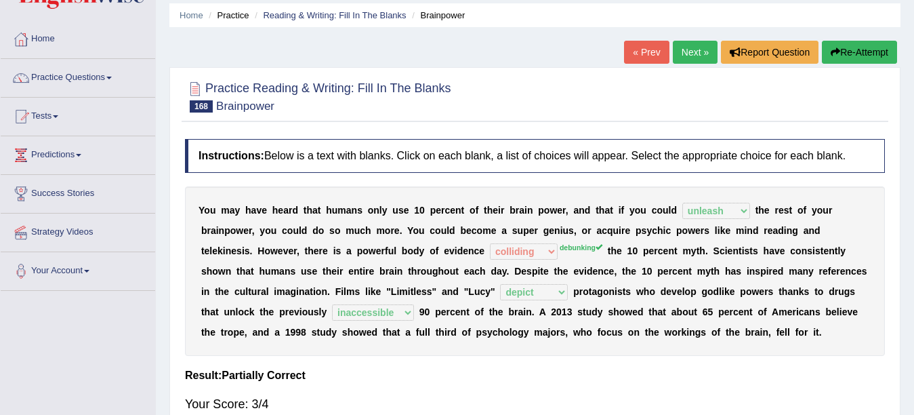
scroll to position [0, 0]
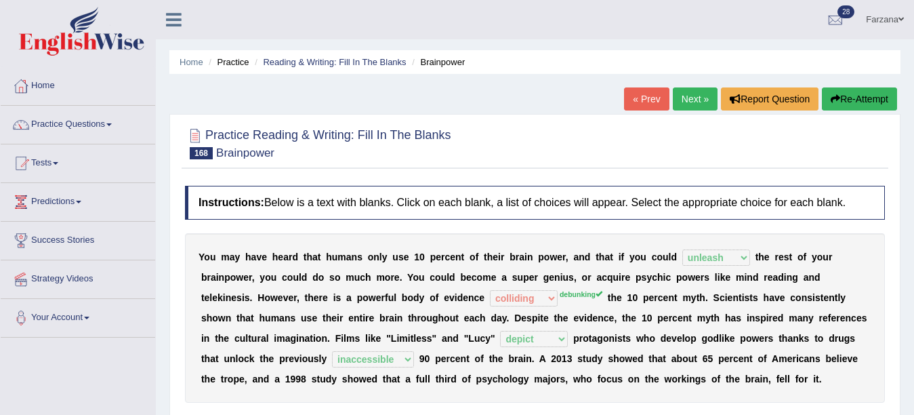
click at [890, 22] on link "Farzana" at bounding box center [885, 17] width 58 height 35
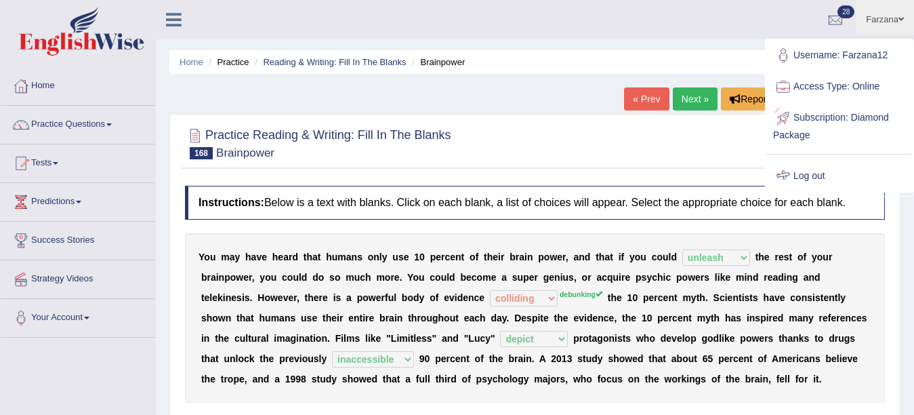
click at [818, 178] on link "Log out" at bounding box center [839, 176] width 146 height 31
